Goal: Task Accomplishment & Management: Manage account settings

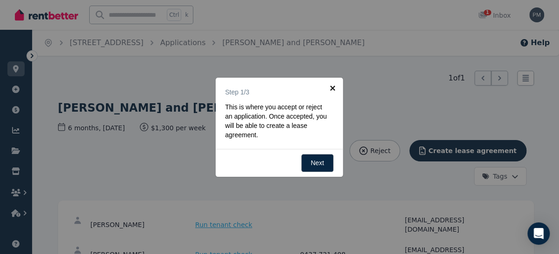
click at [333, 85] on link "×" at bounding box center [332, 88] width 21 height 21
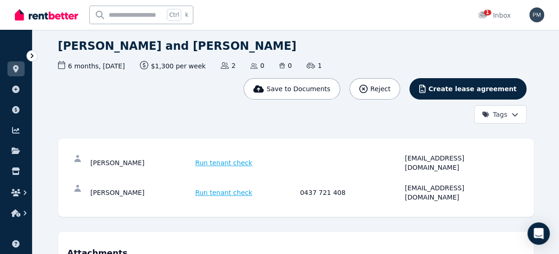
scroll to position [63, 0]
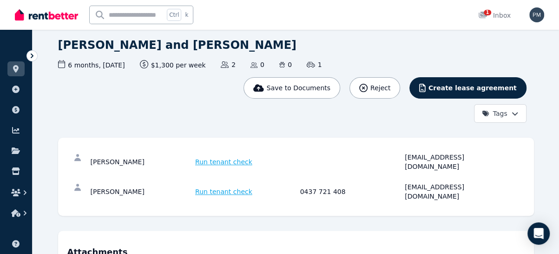
click at [113, 182] on div "[PERSON_NAME]" at bounding box center [142, 191] width 102 height 19
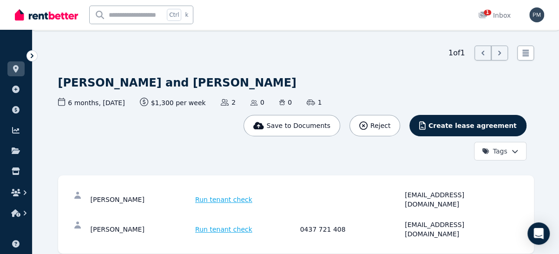
scroll to position [25, 0]
click at [484, 13] on span "1" at bounding box center [487, 13] width 7 height 6
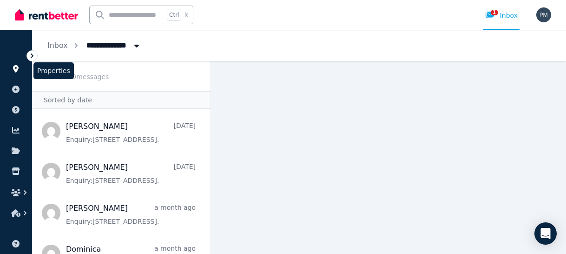
click at [17, 67] on icon at bounding box center [16, 68] width 6 height 7
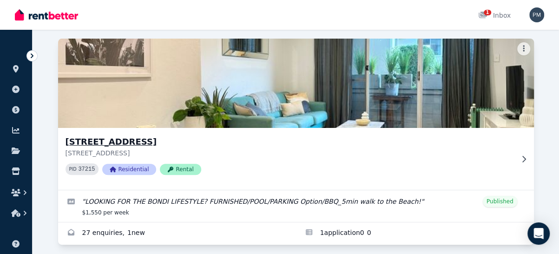
scroll to position [69, 0]
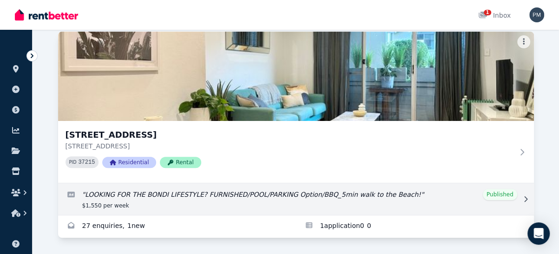
click at [493, 192] on link "Edit listing: LOOKING FOR THE BONDI LIFESTYLE? FURNISHED/POOL/PARKING Option/BB…" at bounding box center [296, 199] width 476 height 32
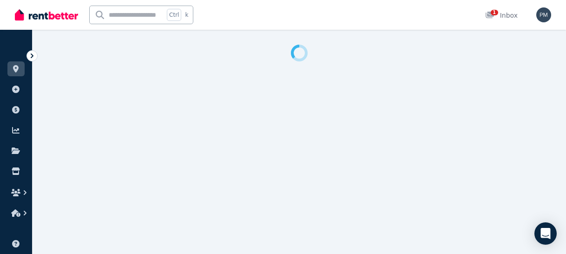
select select "**********"
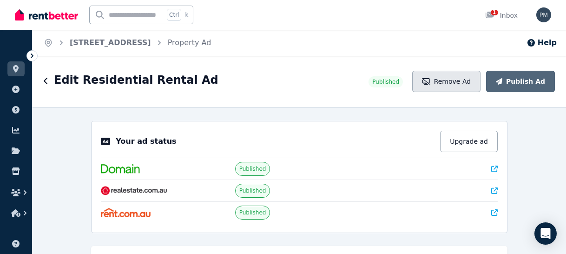
click at [460, 86] on button "Remove Ad" at bounding box center [446, 81] width 68 height 21
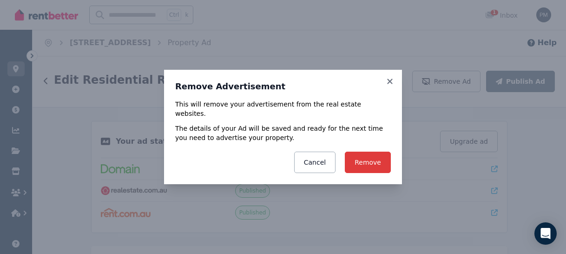
click at [374, 161] on button "Remove" at bounding box center [368, 162] width 46 height 21
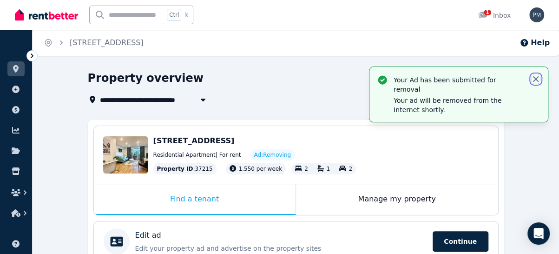
click at [535, 79] on icon "button" at bounding box center [535, 78] width 9 height 9
